Goal: Task Accomplishment & Management: Manage account settings

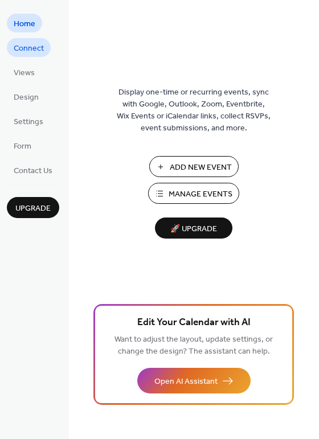
click at [31, 46] on span "Connect" at bounding box center [29, 49] width 30 height 12
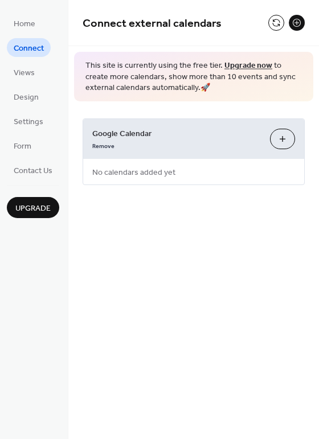
click at [276, 136] on button "Choose Calendars" at bounding box center [282, 139] width 25 height 21
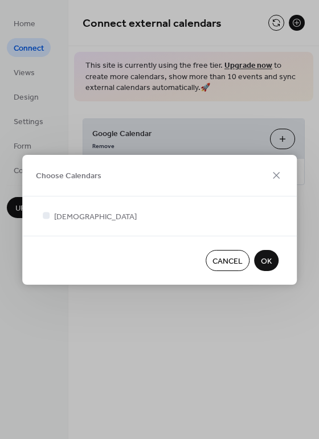
drag, startPoint x: 146, startPoint y: 210, endPoint x: 38, endPoint y: 200, distance: 109.2
click at [38, 203] on div "[DEMOGRAPHIC_DATA]" at bounding box center [159, 215] width 275 height 39
click at [227, 257] on span "Cancel" at bounding box center [227, 261] width 30 height 12
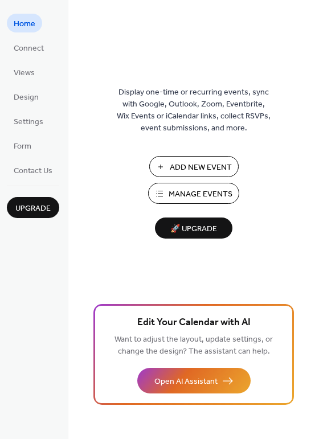
click at [26, 24] on span "Home" at bounding box center [25, 24] width 22 height 12
click at [24, 48] on span "Connect" at bounding box center [29, 49] width 30 height 12
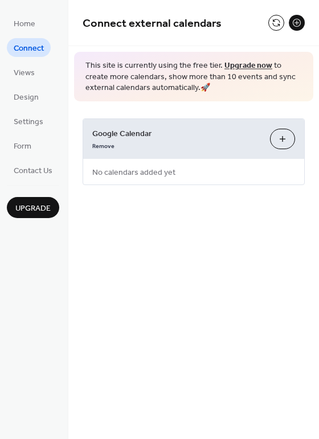
click at [126, 170] on span "No calendars added yet" at bounding box center [133, 172] width 101 height 26
click at [284, 138] on button "Choose Calendars" at bounding box center [282, 139] width 25 height 21
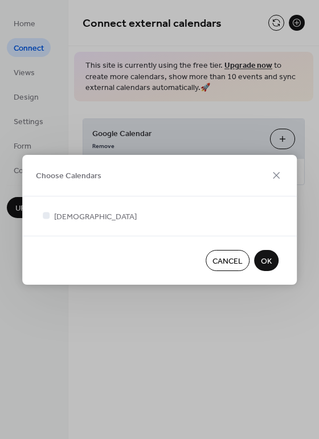
click at [236, 261] on span "Cancel" at bounding box center [227, 261] width 30 height 12
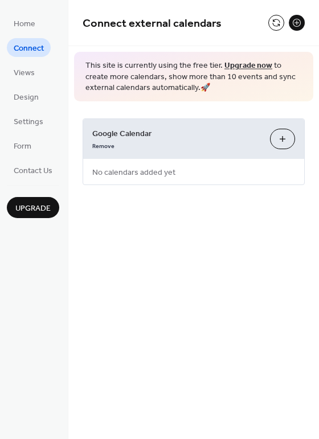
click at [173, 257] on div "Connect external calendars This site is currently using the free tier. Upgrade …" at bounding box center [193, 219] width 251 height 439
click at [32, 72] on span "Views" at bounding box center [24, 73] width 21 height 12
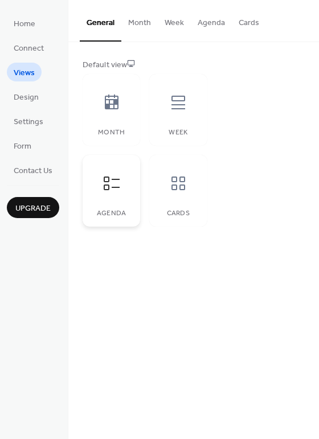
click at [113, 181] on icon at bounding box center [112, 183] width 18 height 18
click at [27, 100] on span "Design" at bounding box center [26, 98] width 25 height 12
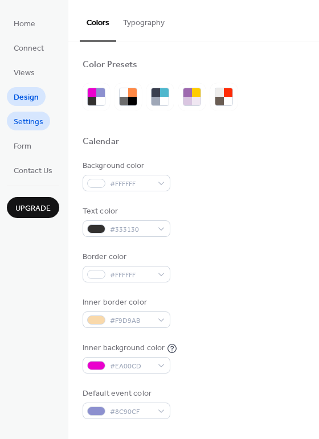
click at [31, 121] on span "Settings" at bounding box center [29, 122] width 30 height 12
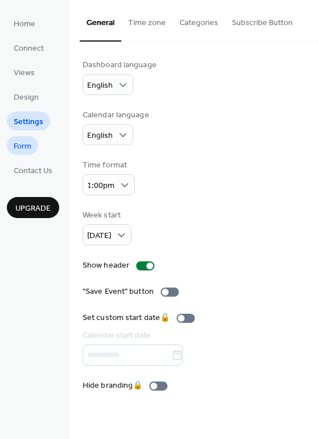
click at [22, 148] on span "Form" at bounding box center [23, 147] width 18 height 12
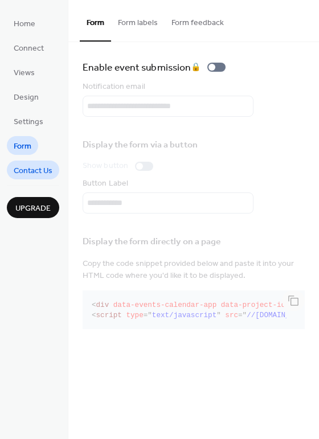
click at [26, 171] on span "Contact Us" at bounding box center [33, 171] width 39 height 12
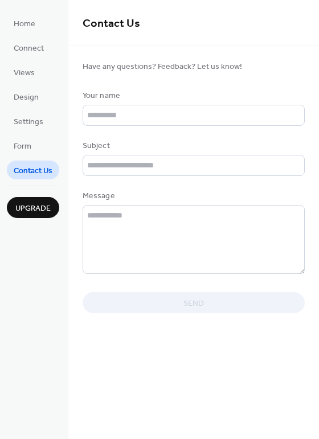
click at [32, 206] on span "Upgrade" at bounding box center [32, 209] width 35 height 12
